Goal: Browse casually: Explore the website without a specific task or goal

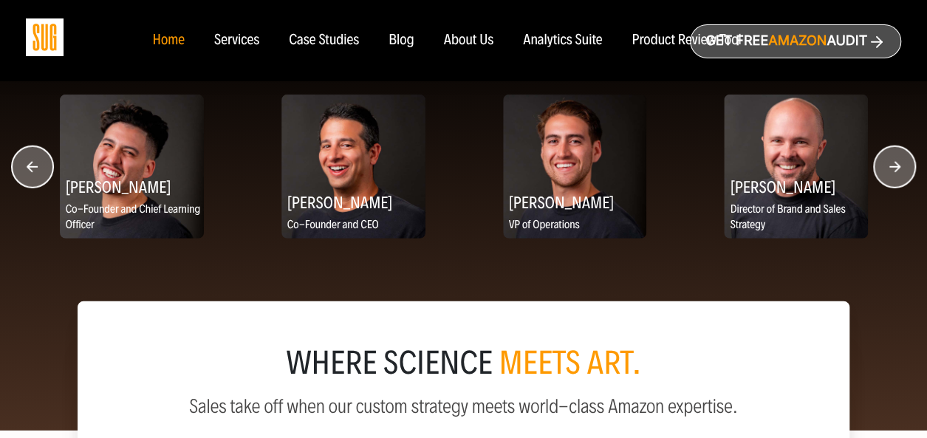
scroll to position [1973, 0]
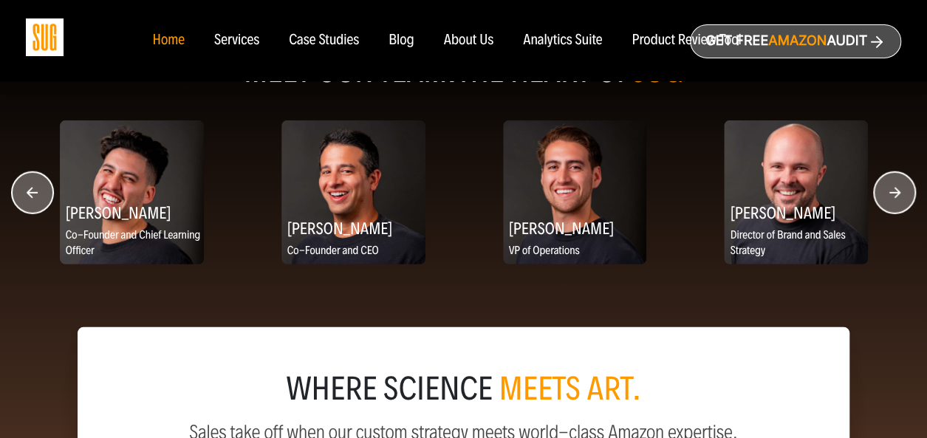
click at [886, 200] on circle "button" at bounding box center [894, 192] width 41 height 41
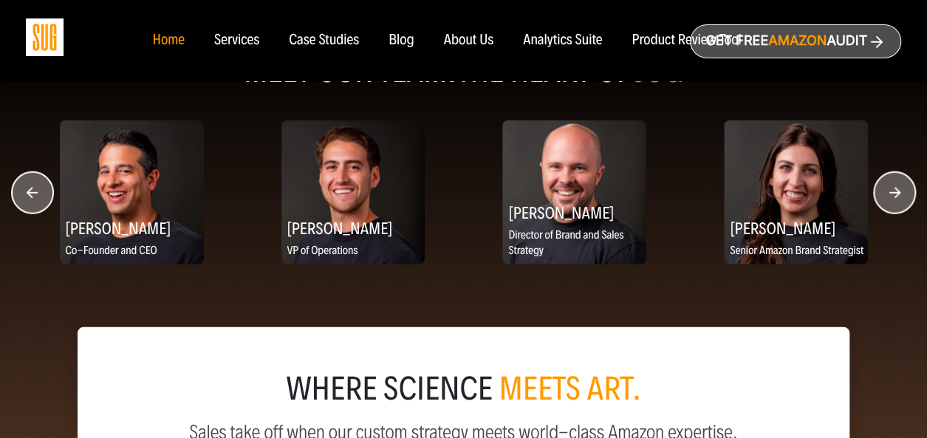
click at [886, 200] on circle "button" at bounding box center [894, 192] width 41 height 41
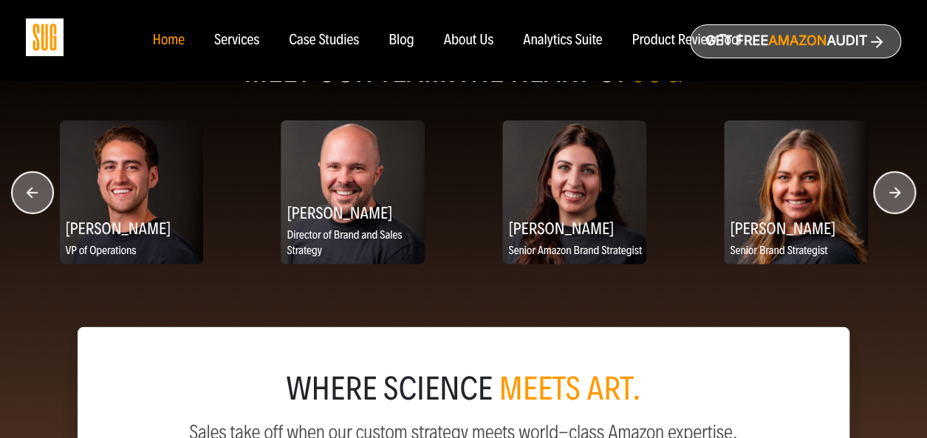
click at [886, 200] on circle "button" at bounding box center [894, 192] width 41 height 41
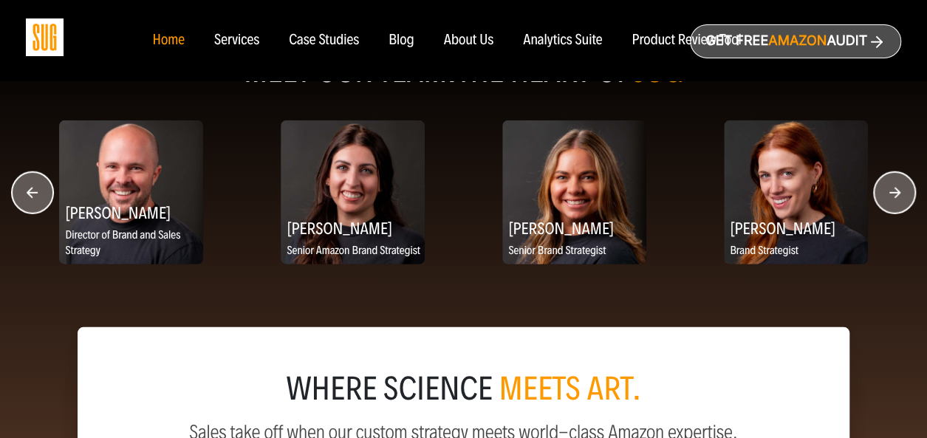
click at [886, 200] on circle "button" at bounding box center [894, 192] width 41 height 41
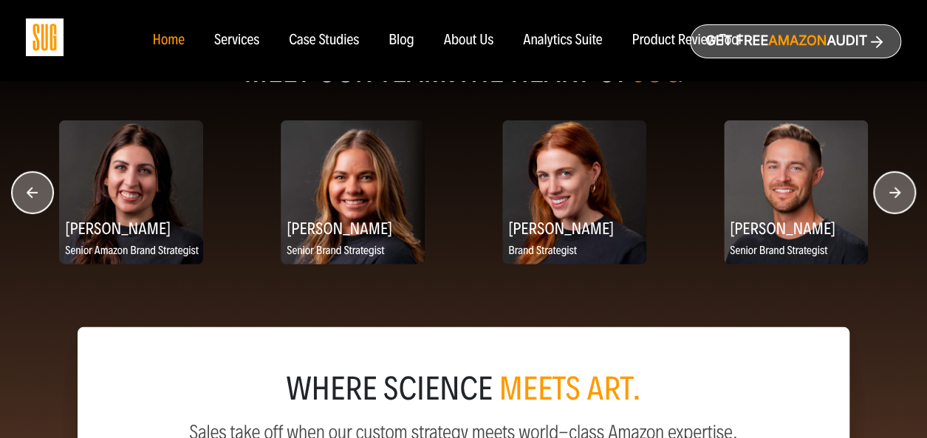
click at [886, 200] on circle "button" at bounding box center [894, 192] width 41 height 41
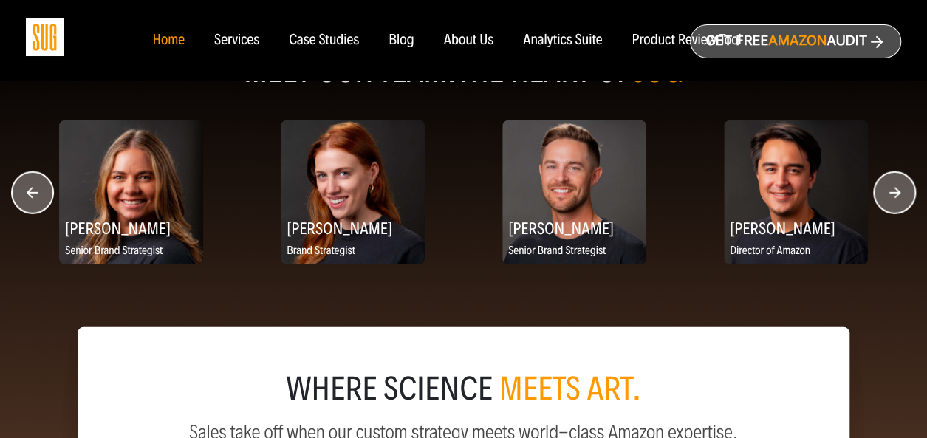
click at [886, 200] on circle "button" at bounding box center [894, 192] width 41 height 41
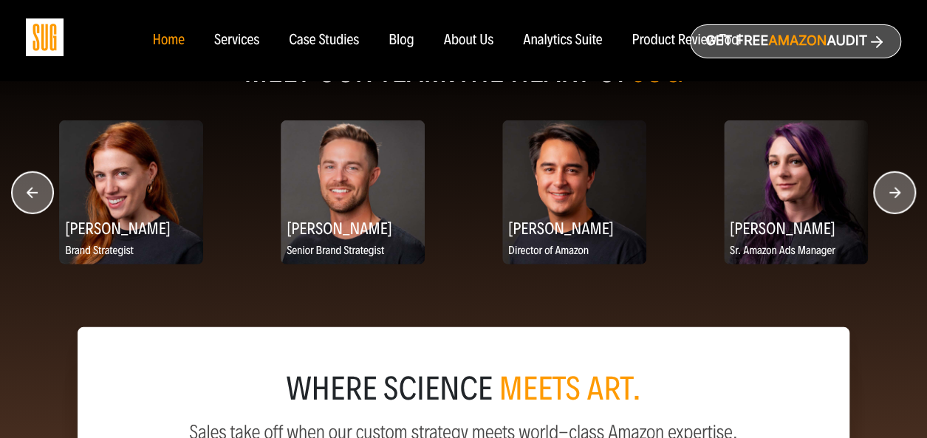
click at [886, 200] on circle "button" at bounding box center [894, 192] width 41 height 41
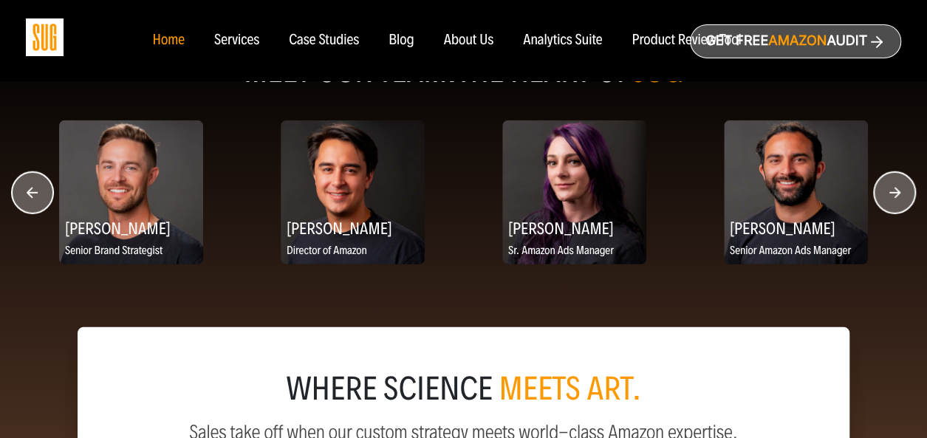
click at [886, 200] on circle "button" at bounding box center [894, 192] width 41 height 41
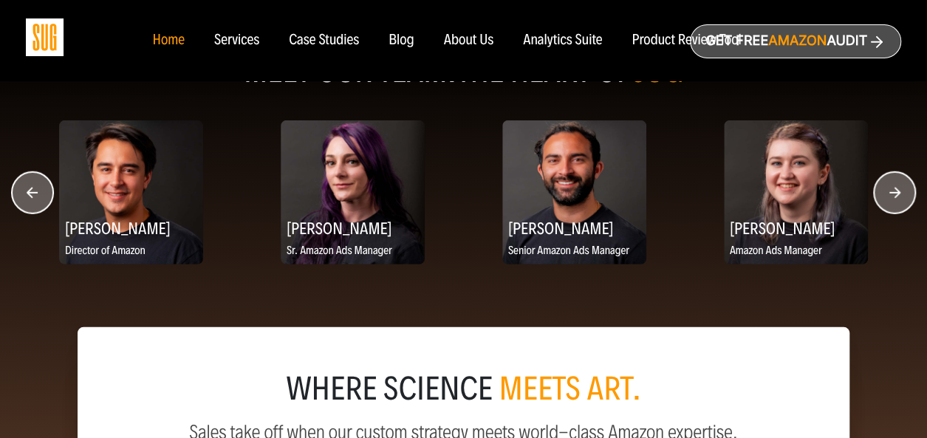
click at [886, 200] on circle "button" at bounding box center [894, 192] width 41 height 41
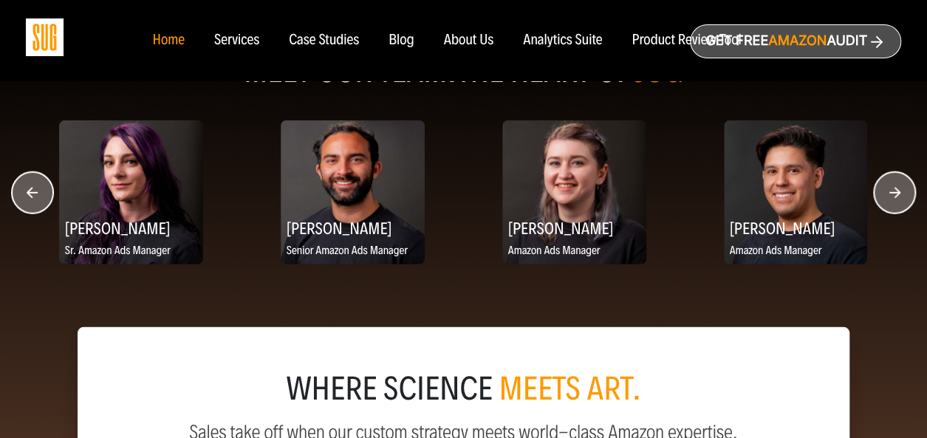
click at [886, 200] on circle "button" at bounding box center [894, 192] width 41 height 41
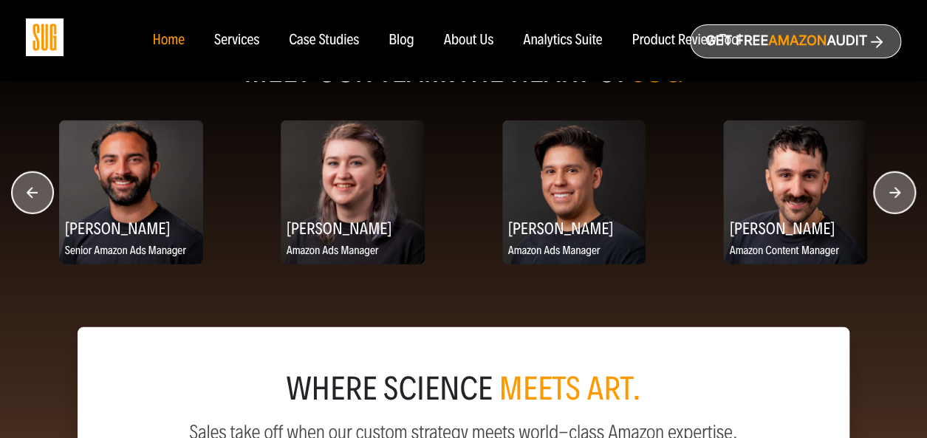
click at [886, 200] on circle "button" at bounding box center [894, 192] width 41 height 41
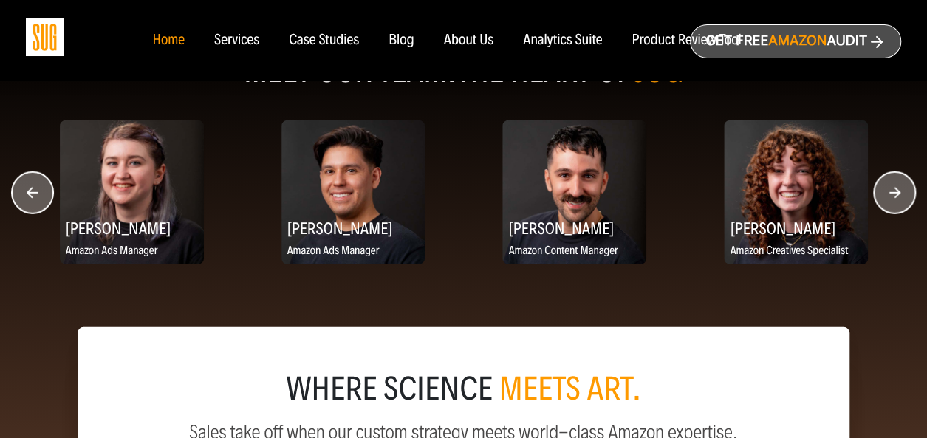
click at [886, 200] on circle "button" at bounding box center [894, 192] width 41 height 41
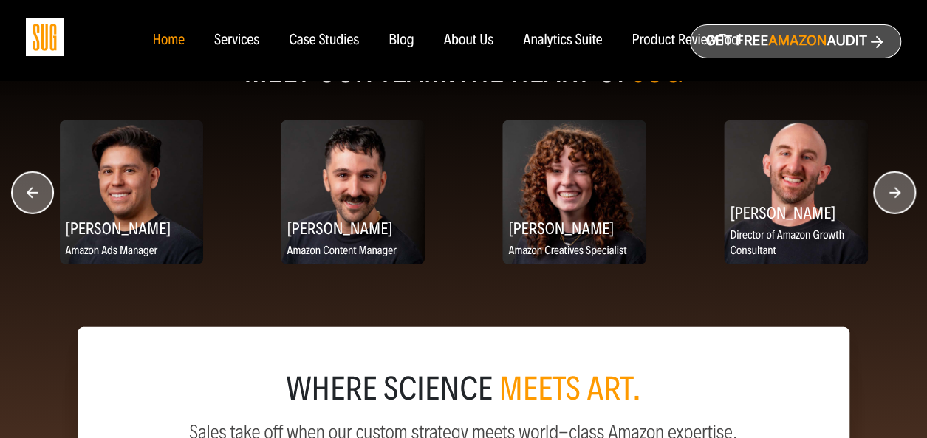
click at [886, 200] on circle "button" at bounding box center [894, 192] width 41 height 41
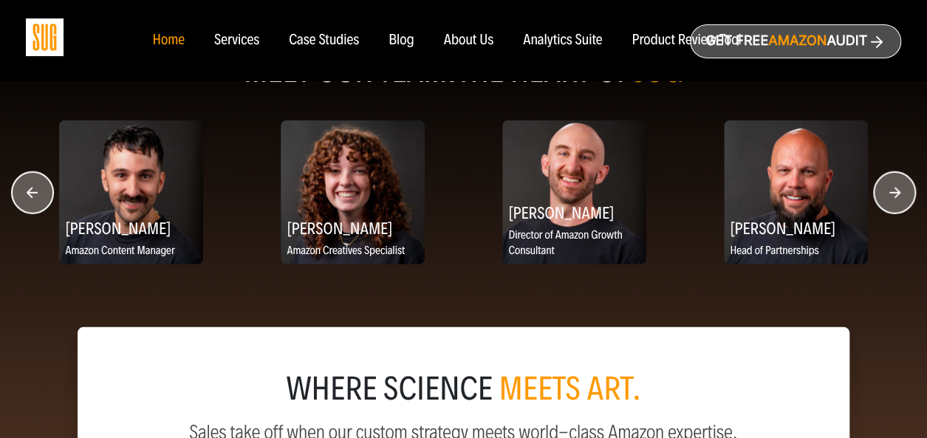
click at [886, 200] on circle "button" at bounding box center [894, 192] width 41 height 41
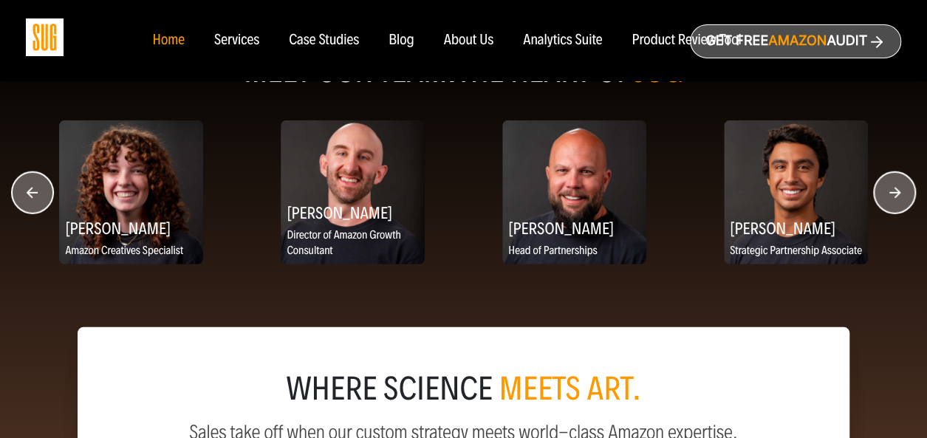
click at [886, 200] on circle "button" at bounding box center [894, 192] width 41 height 41
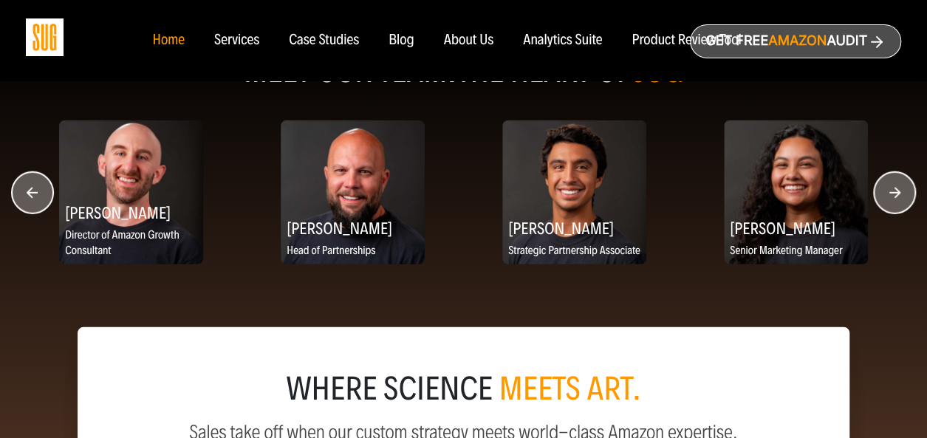
click at [886, 200] on circle "button" at bounding box center [894, 192] width 41 height 41
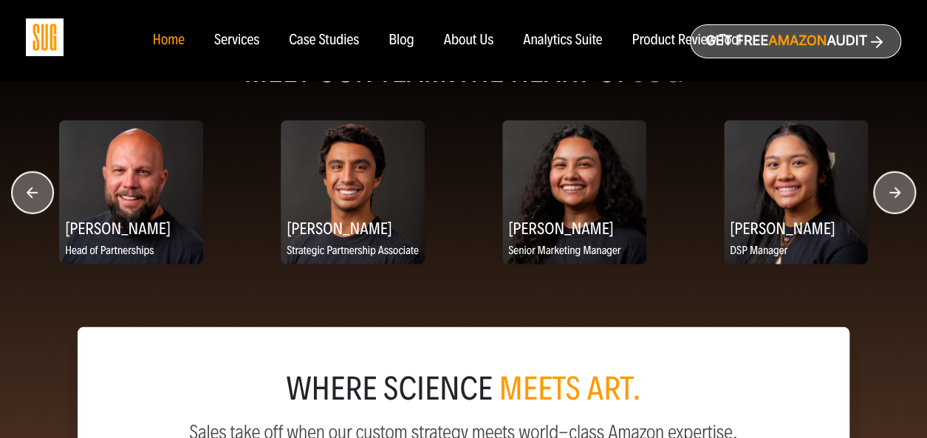
click at [886, 200] on circle "button" at bounding box center [894, 192] width 41 height 41
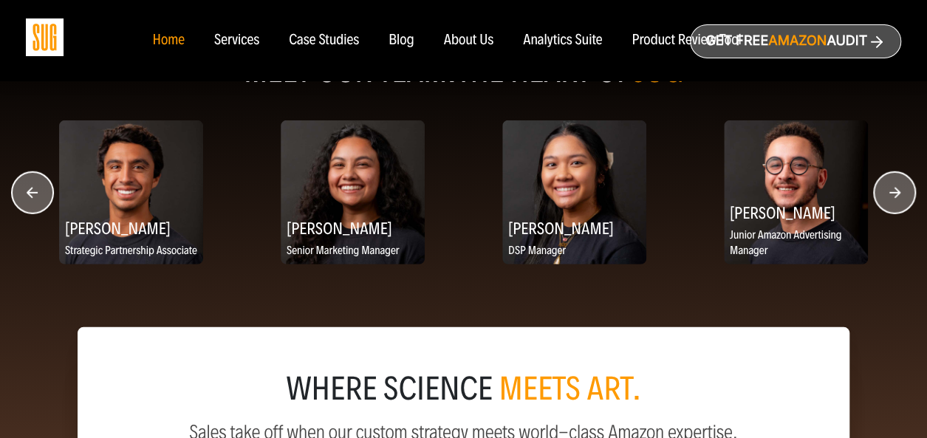
click at [26, 193] on circle "button" at bounding box center [32, 192] width 41 height 41
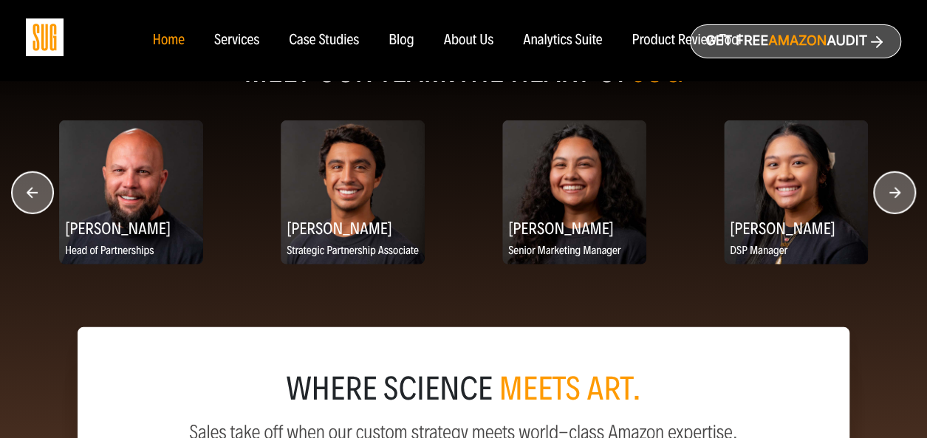
click at [103, 233] on h2 "[PERSON_NAME]" at bounding box center [131, 227] width 144 height 29
click at [85, 227] on h2 "[PERSON_NAME]" at bounding box center [131, 227] width 144 height 29
click at [41, 203] on circle "button" at bounding box center [32, 192] width 41 height 41
